Goal: Transaction & Acquisition: Purchase product/service

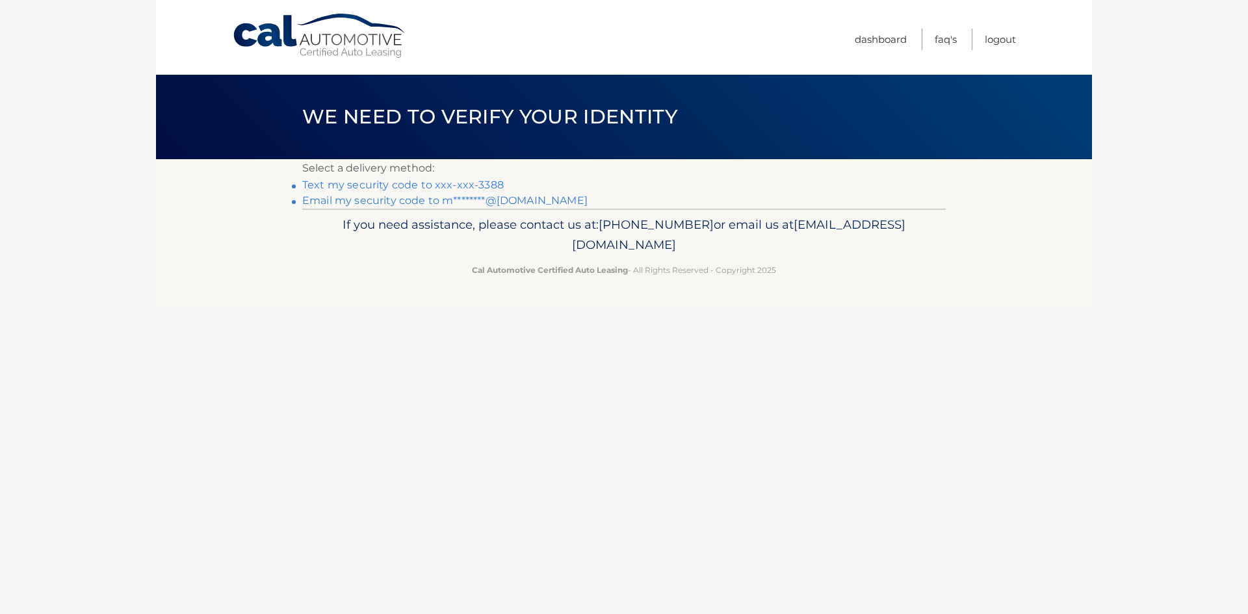
click at [413, 188] on link "Text my security code to xxx-xxx-3388" at bounding box center [402, 185] width 201 height 12
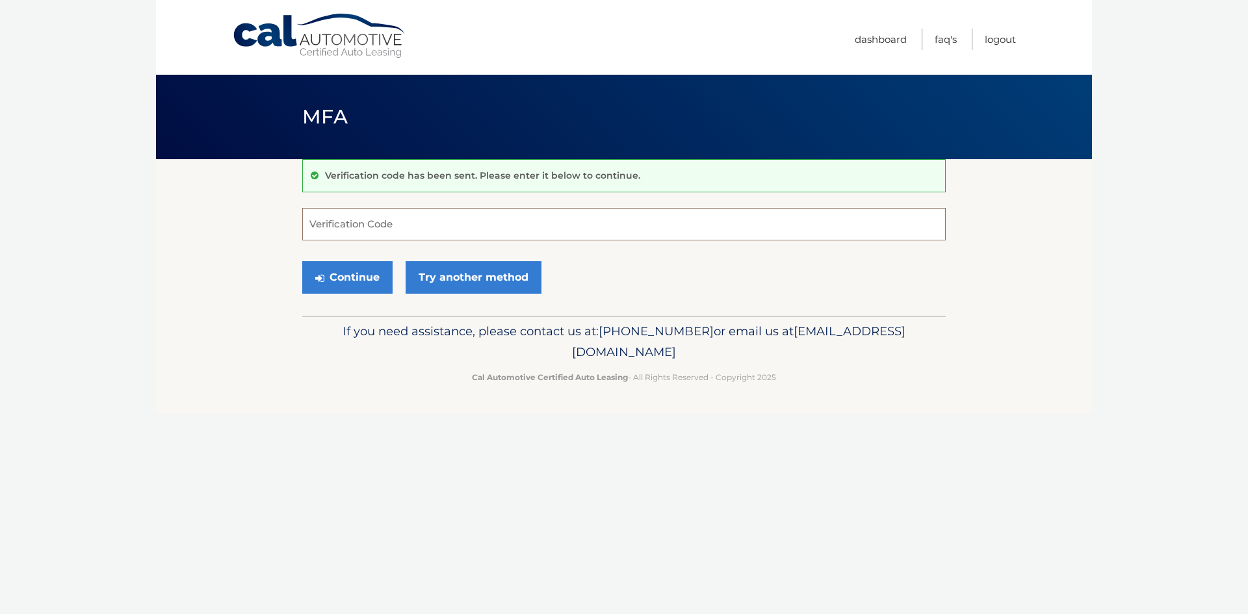
click at [370, 229] on input "Verification Code" at bounding box center [623, 224] width 643 height 32
type input "791793"
click at [360, 266] on button "Continue" at bounding box center [347, 277] width 90 height 32
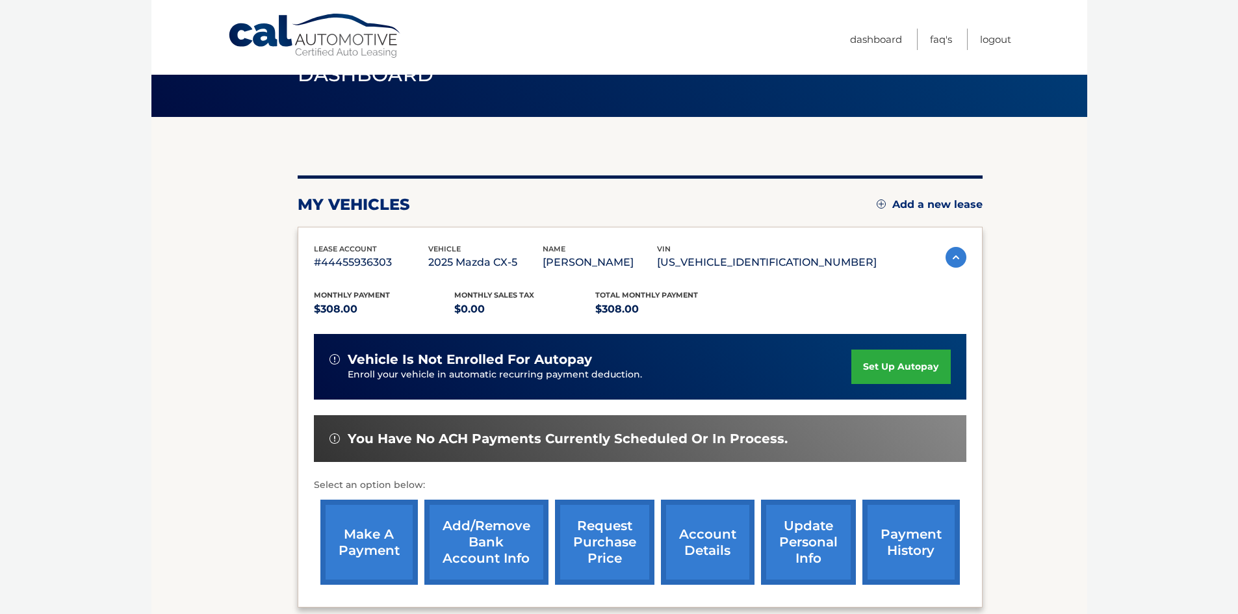
scroll to position [65, 0]
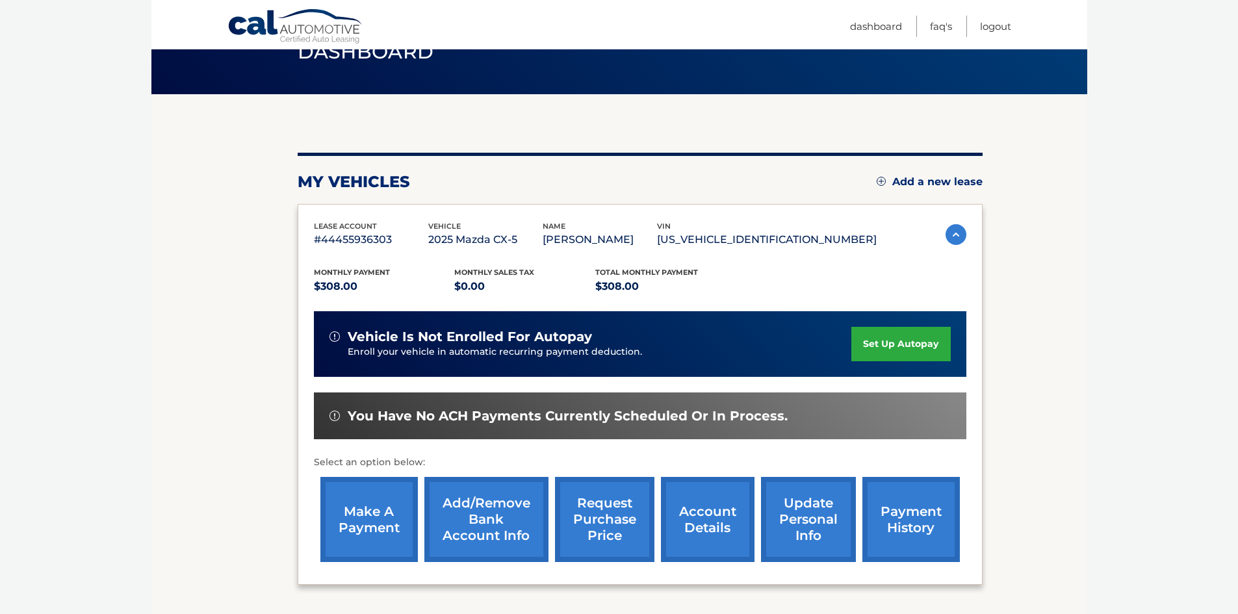
click at [920, 512] on link "payment history" at bounding box center [910, 519] width 97 height 85
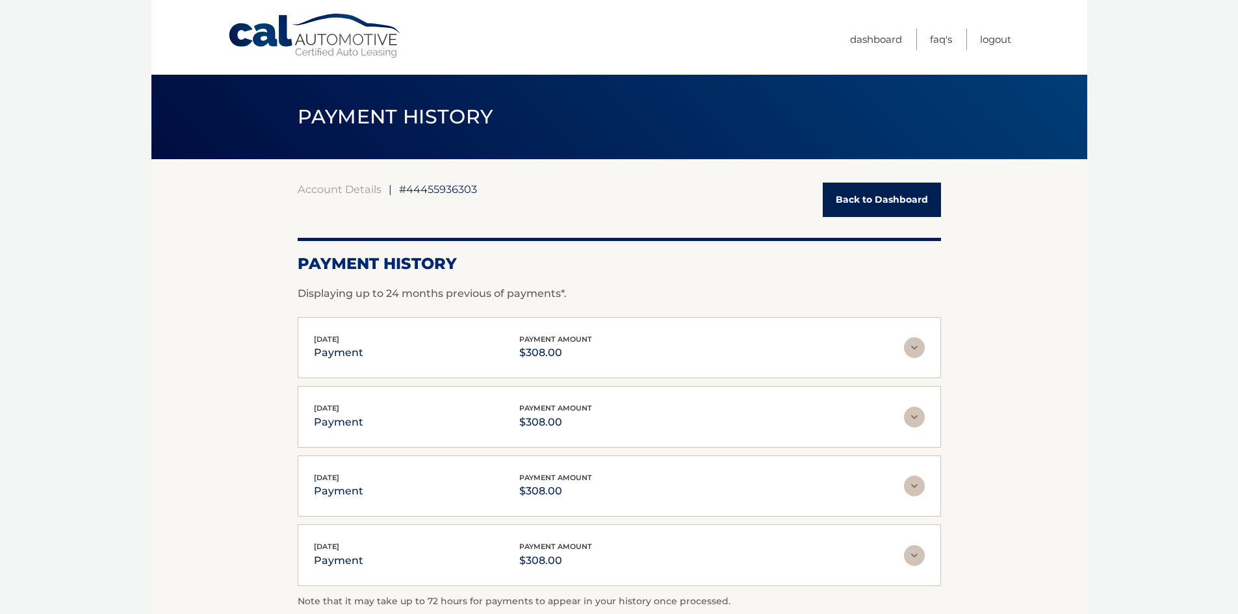
click at [872, 202] on link "Back to Dashboard" at bounding box center [882, 200] width 118 height 34
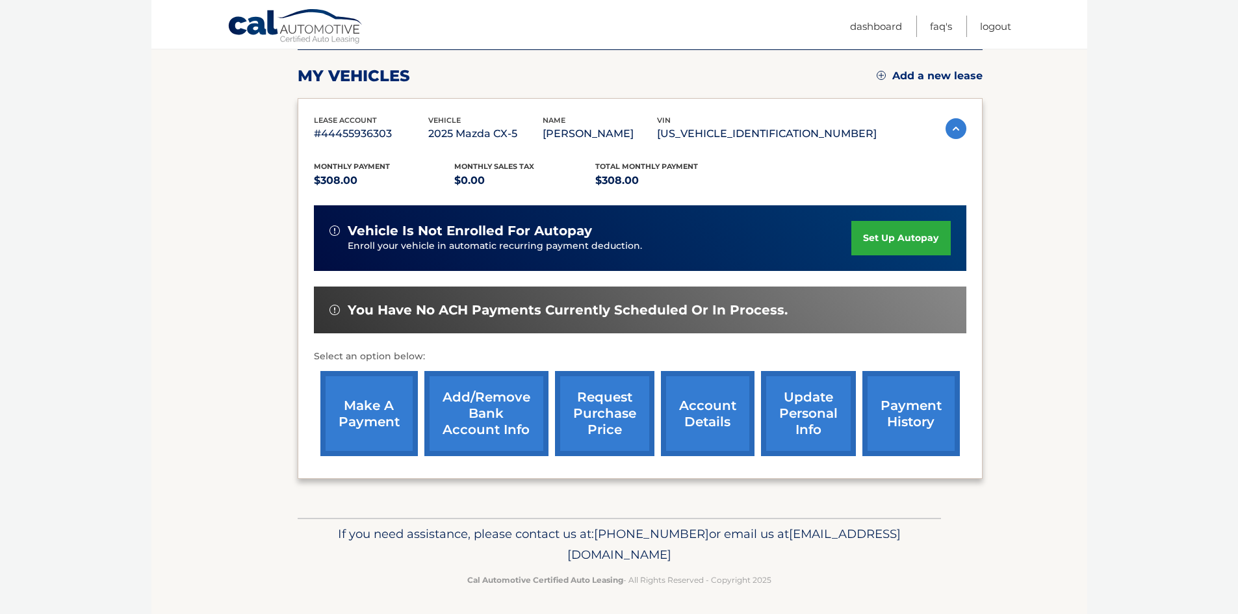
scroll to position [174, 0]
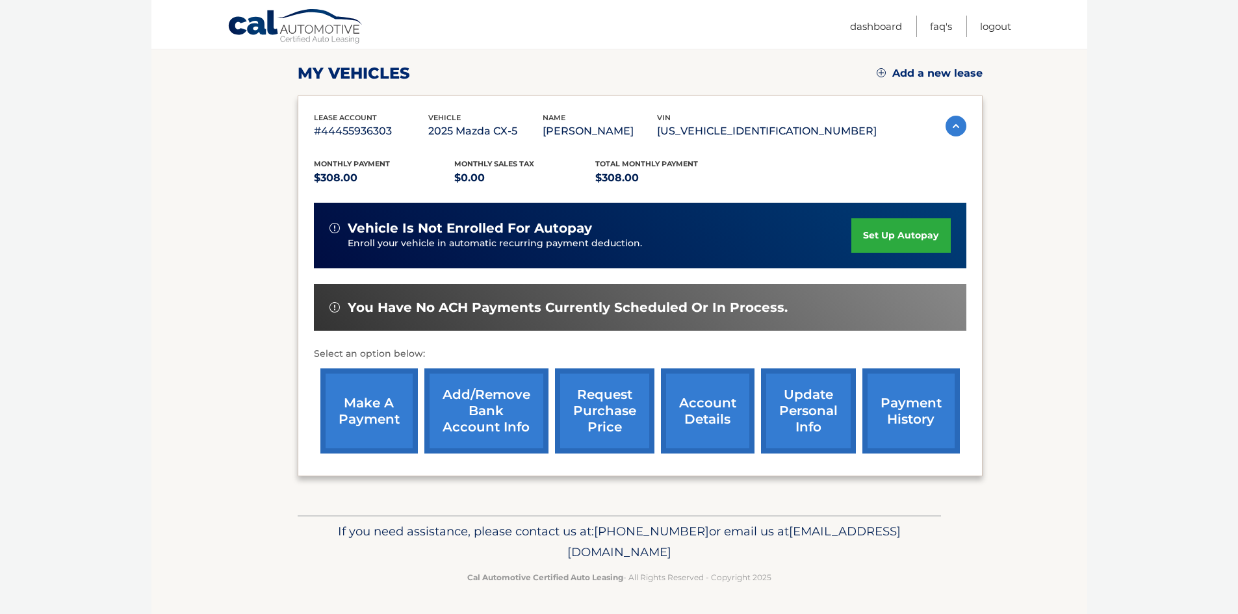
click at [870, 227] on link "set up autopay" at bounding box center [900, 235] width 99 height 34
click at [365, 382] on link "make a payment" at bounding box center [368, 411] width 97 height 85
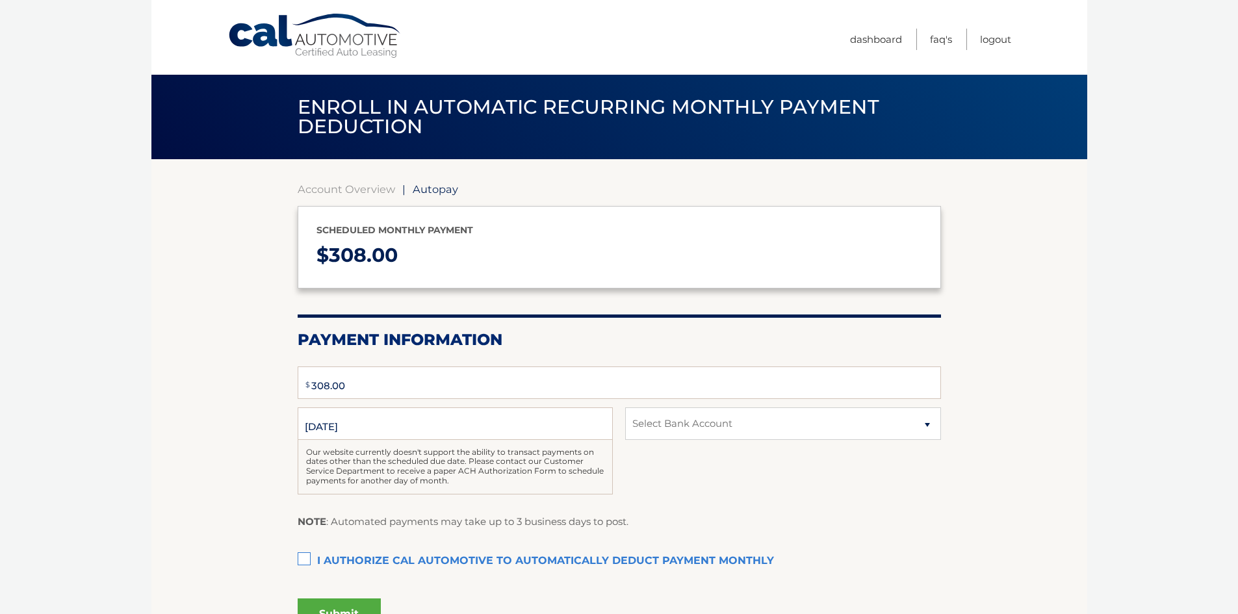
type input "308"
select select "NDllODExZGMtODFmMy00ZmY0LTlhNjgtNTRhOTI0NWE0ZTJk"
click at [369, 429] on input "10/7/2025" at bounding box center [455, 424] width 315 height 32
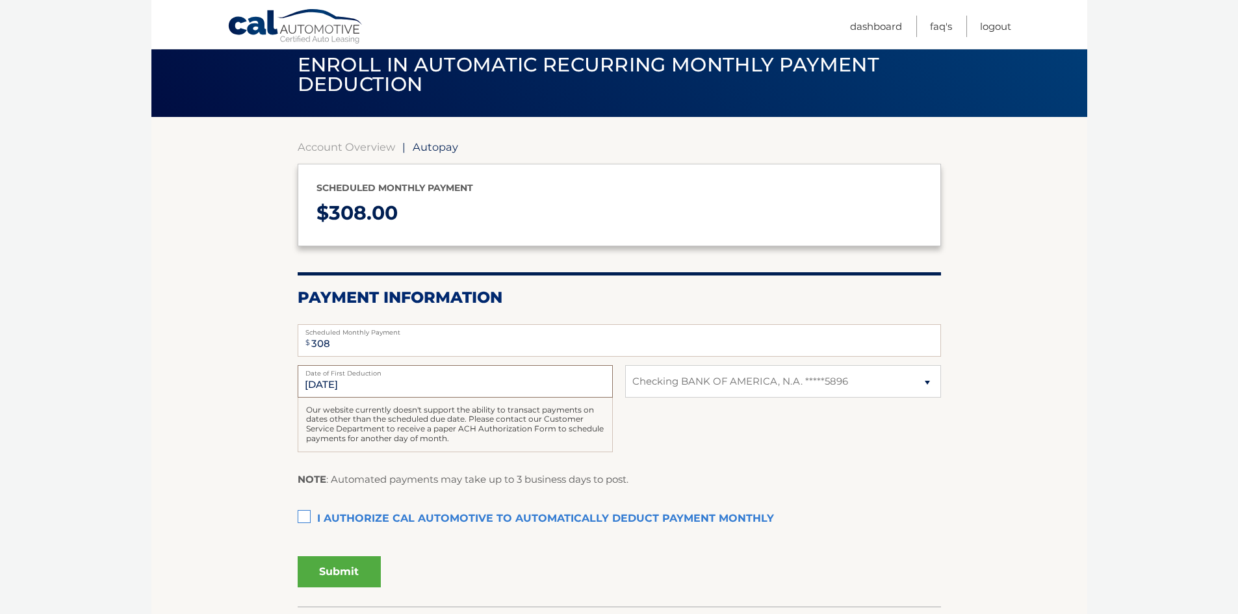
scroll to position [65, 0]
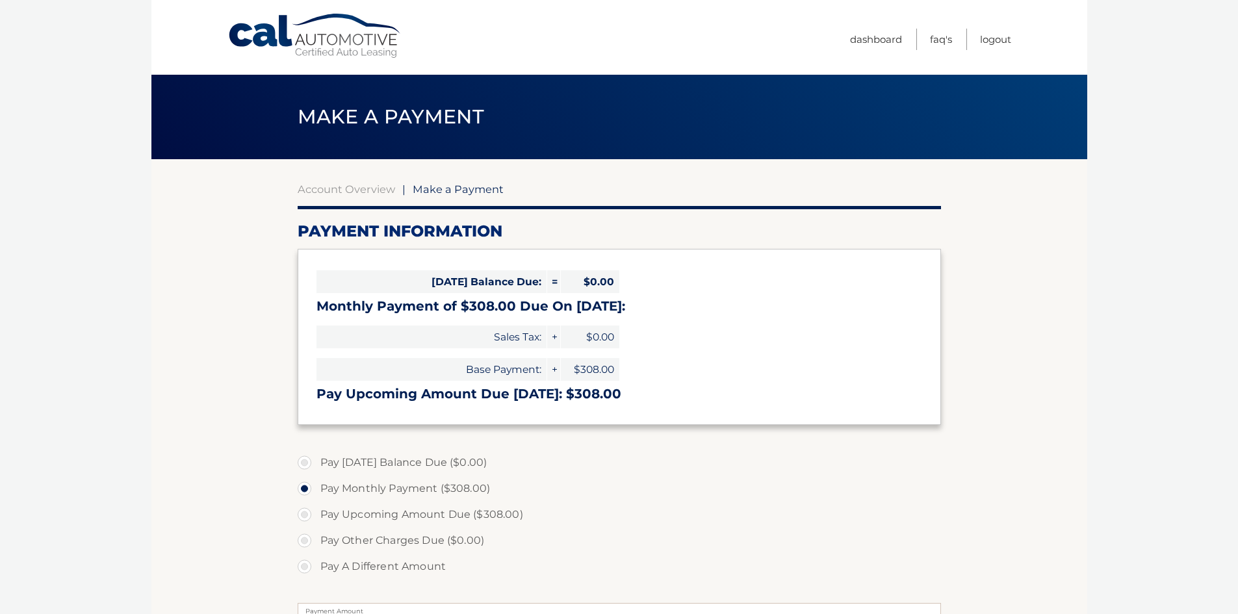
select select "NDllODExZGMtODFmMy00ZmY0LTlhNjgtNTRhOTI0NWE0ZTJk"
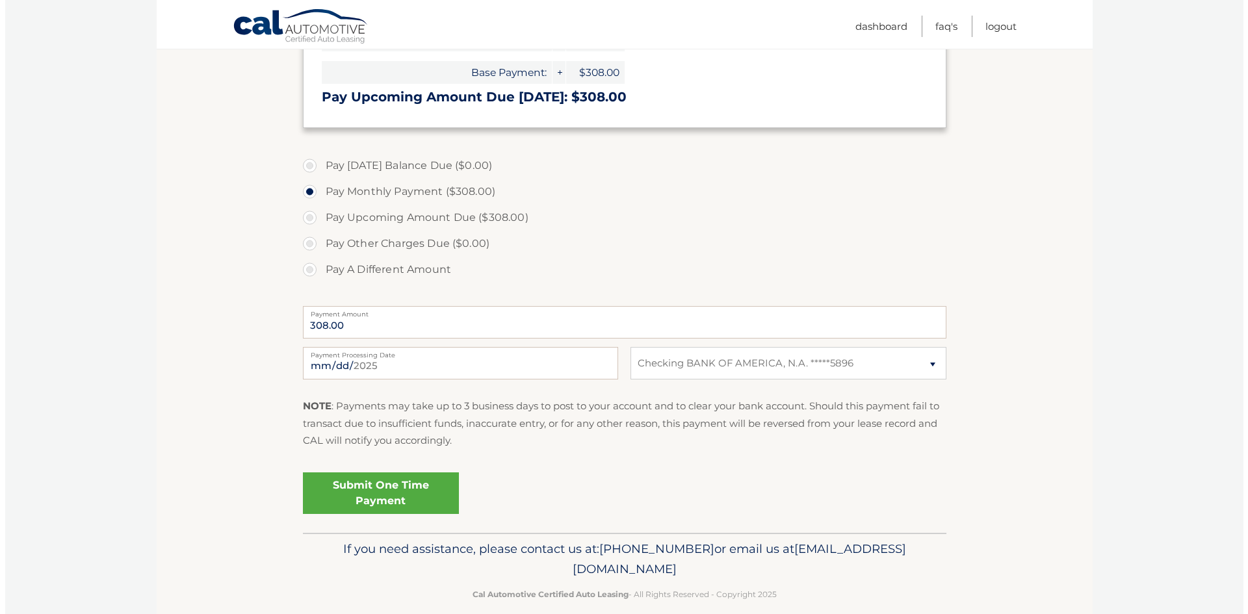
scroll to position [315, 0]
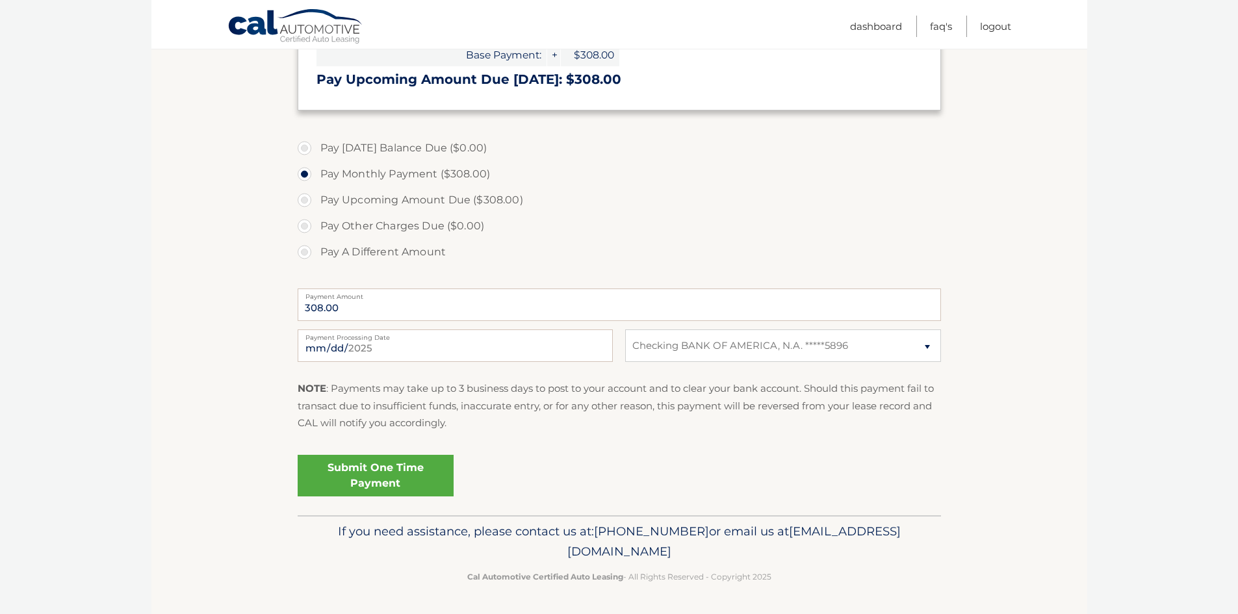
click at [323, 474] on link "Submit One Time Payment" at bounding box center [376, 476] width 156 height 42
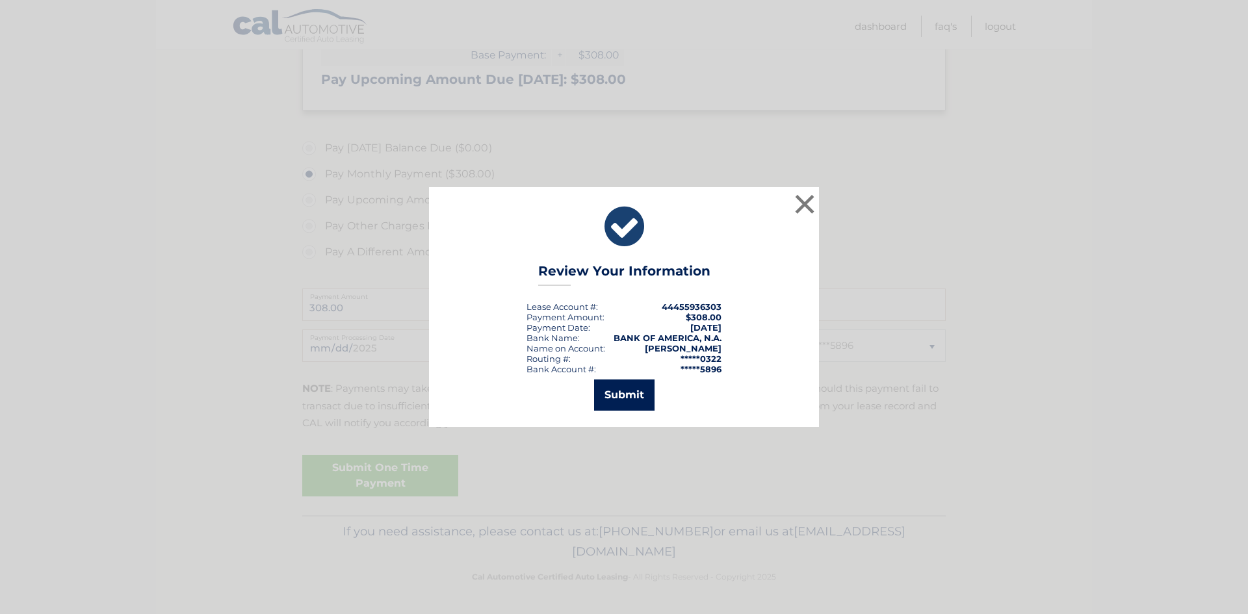
click at [642, 395] on button "Submit" at bounding box center [624, 395] width 60 height 31
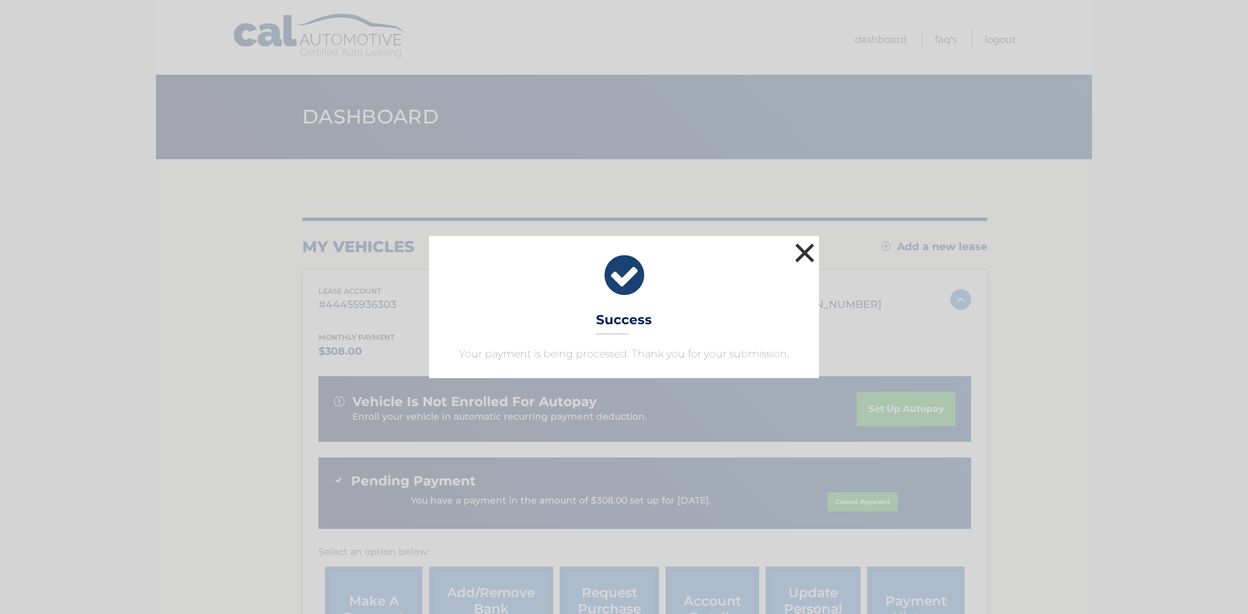
click at [798, 259] on button "×" at bounding box center [805, 253] width 26 height 26
